Goal: Obtain resource: Obtain resource

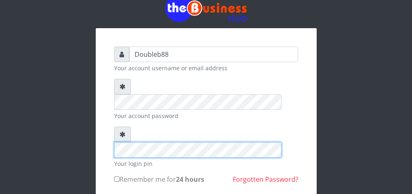
scroll to position [42, 0]
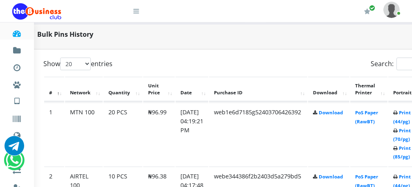
scroll to position [403, 26]
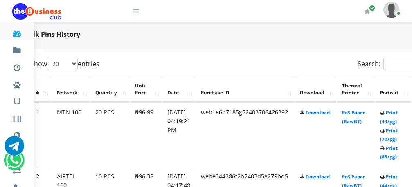
click at [399, 153] on td "Print (44/pg) Print (70/pg) Print (85/pg)" at bounding box center [393, 134] width 36 height 63
click at [397, 152] on link "Print (85/pg)" at bounding box center [389, 152] width 18 height 15
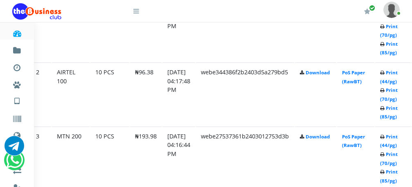
scroll to position [528, 26]
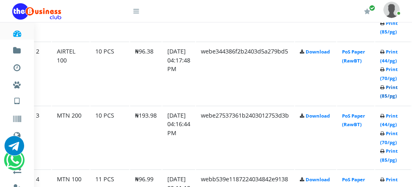
click at [397, 90] on link "Print (85/pg)" at bounding box center [389, 91] width 18 height 15
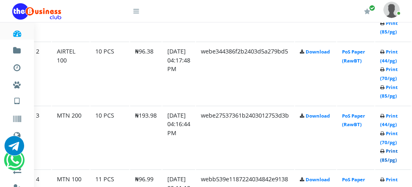
click at [397, 154] on link "Print (85/pg)" at bounding box center [389, 155] width 18 height 15
